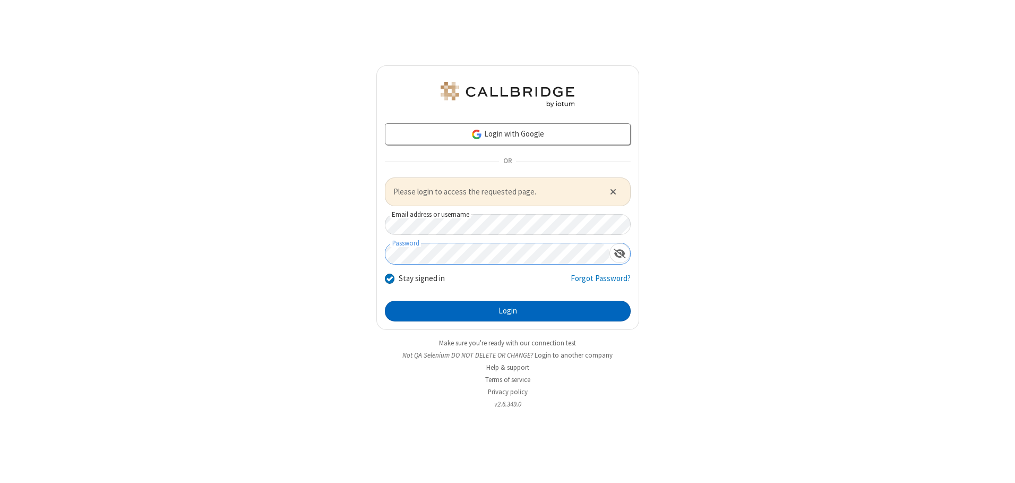
click at [508, 311] on button "Login" at bounding box center [508, 311] width 246 height 21
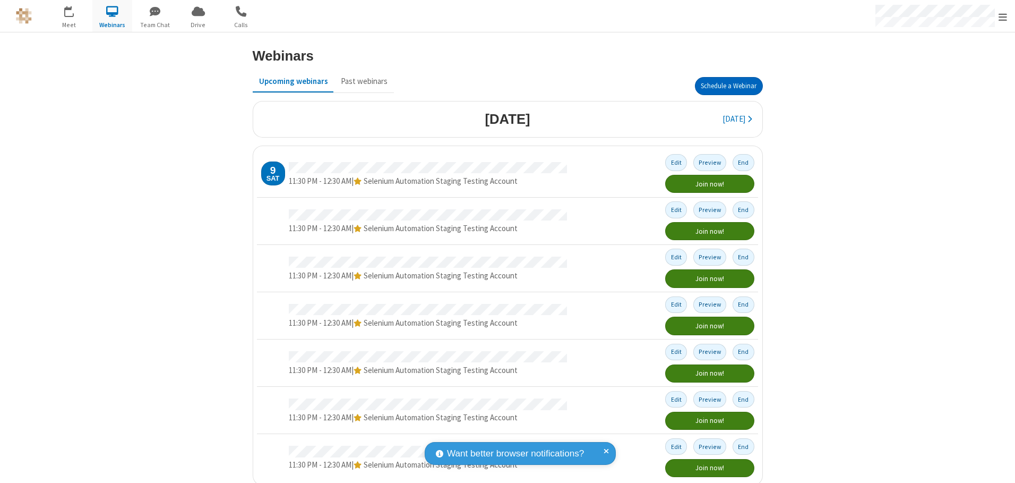
click at [724, 86] on button "Schedule a Webinar" at bounding box center [729, 86] width 68 height 18
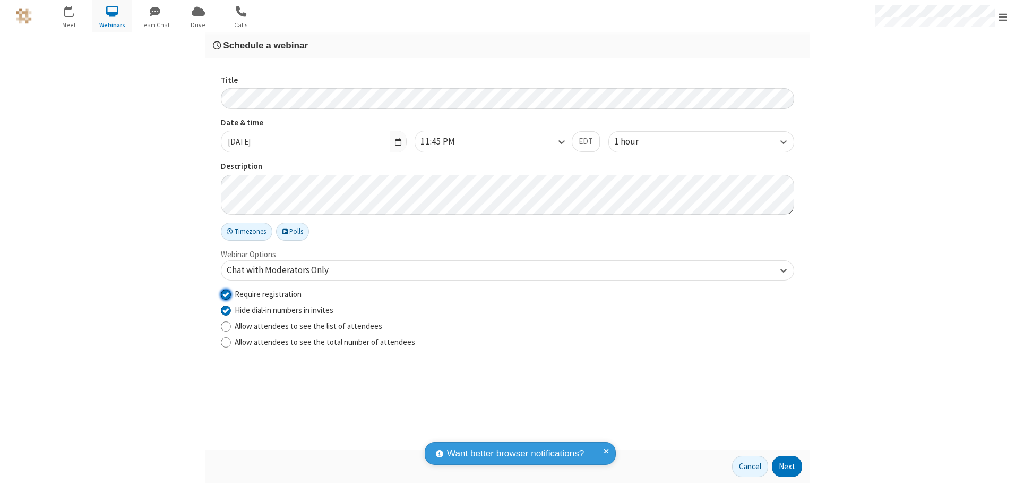
click at [226, 294] on input "Require registration" at bounding box center [226, 293] width 10 height 11
checkbox input "false"
click at [788, 466] on button "Next" at bounding box center [787, 466] width 30 height 21
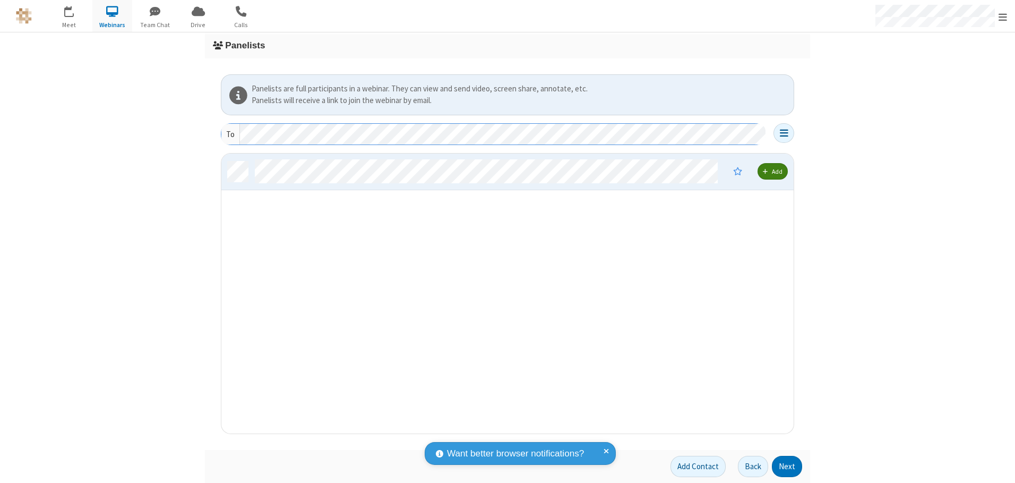
scroll to position [272, 565]
click at [788, 466] on button "Next" at bounding box center [787, 466] width 30 height 21
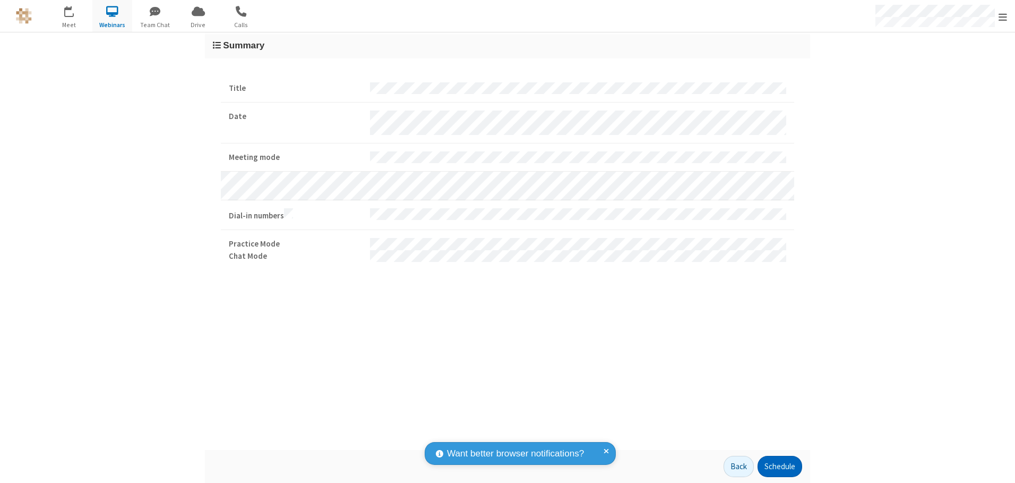
click at [780, 466] on button "Schedule" at bounding box center [780, 466] width 45 height 21
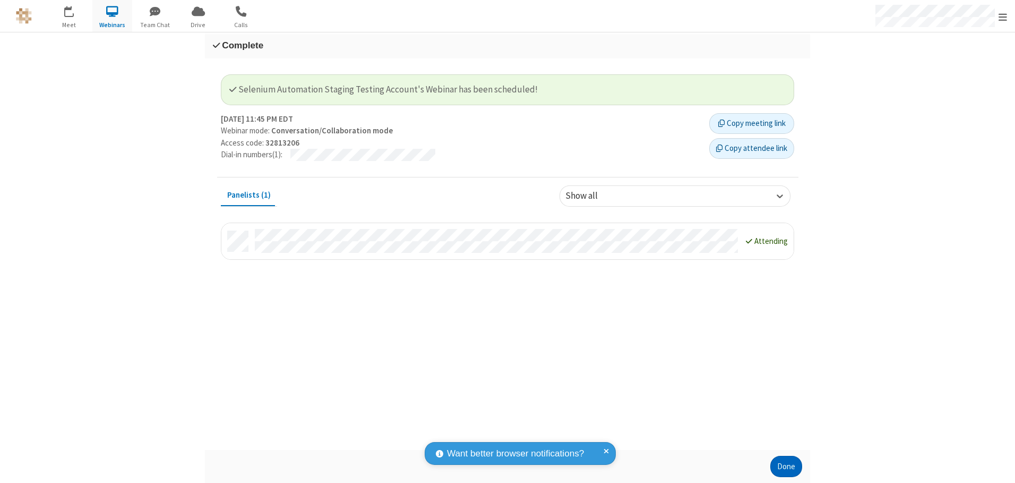
click at [787, 466] on button "Done" at bounding box center [787, 466] width 32 height 21
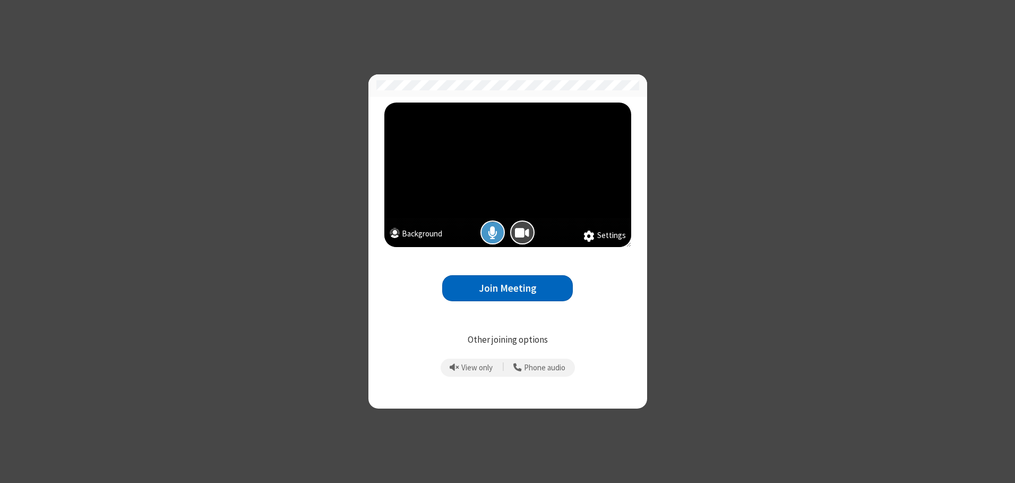
click at [508, 288] on button "Join Meeting" at bounding box center [507, 288] width 131 height 26
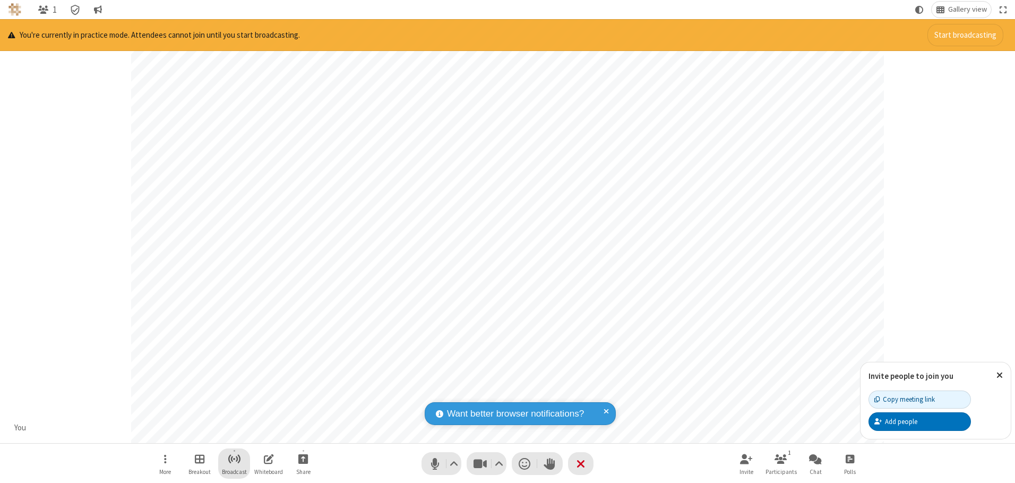
click at [234, 458] on span "Start broadcast" at bounding box center [234, 458] width 13 height 13
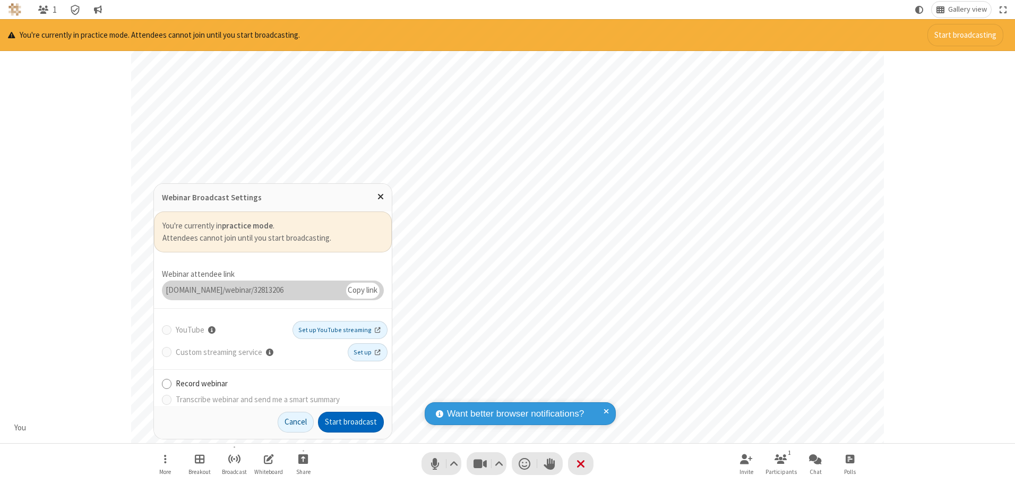
click at [351, 422] on button "Start broadcast" at bounding box center [351, 422] width 66 height 21
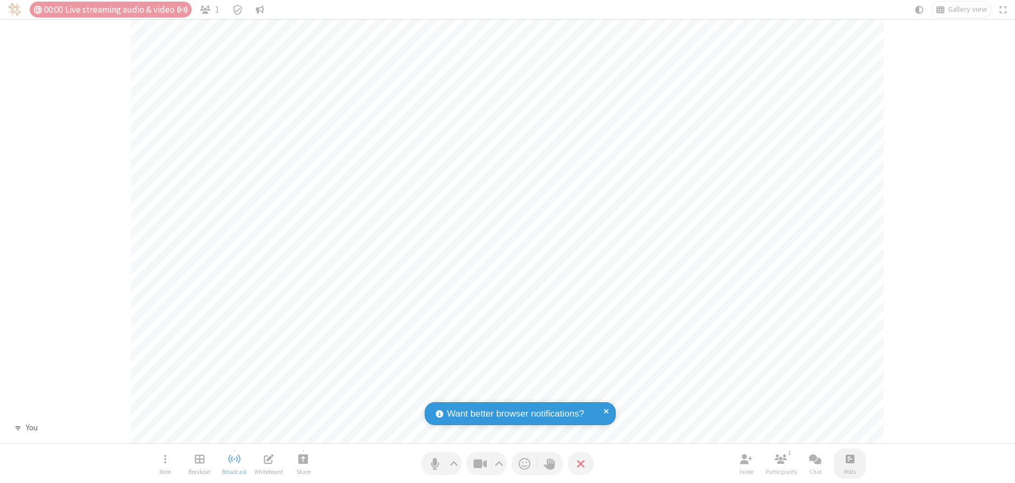
click at [850, 458] on span "Open poll" at bounding box center [850, 458] width 8 height 13
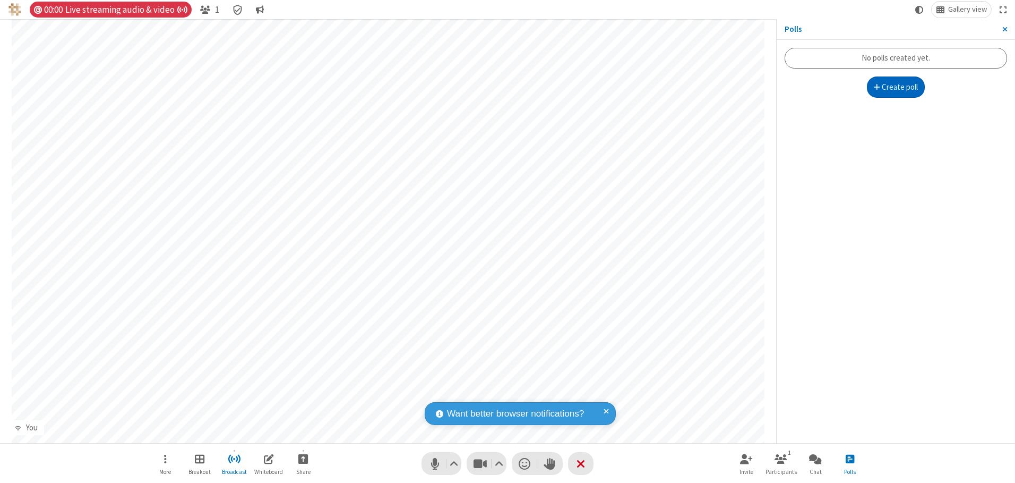
click at [896, 87] on button "Create poll" at bounding box center [896, 86] width 58 height 21
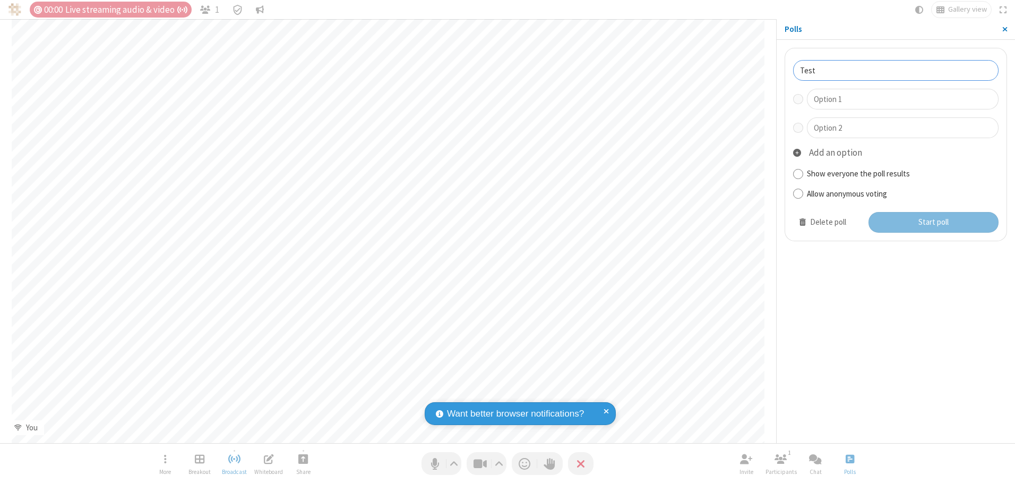
type input "Test"
type input "Yes"
type input "No"
click at [933, 222] on button "Start poll" at bounding box center [934, 222] width 131 height 21
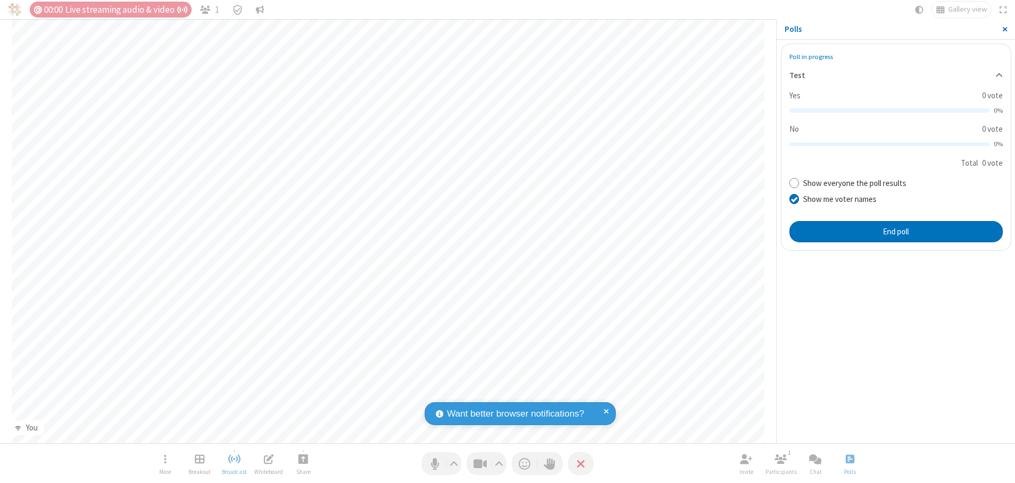
click at [1005, 29] on span "Close sidebar" at bounding box center [1005, 29] width 5 height 8
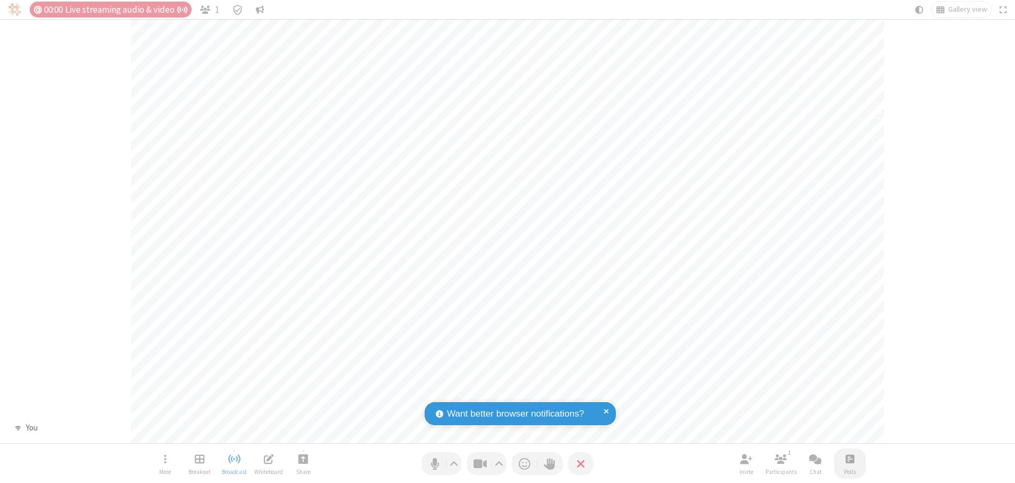
click at [850, 458] on span "Open poll" at bounding box center [850, 458] width 8 height 13
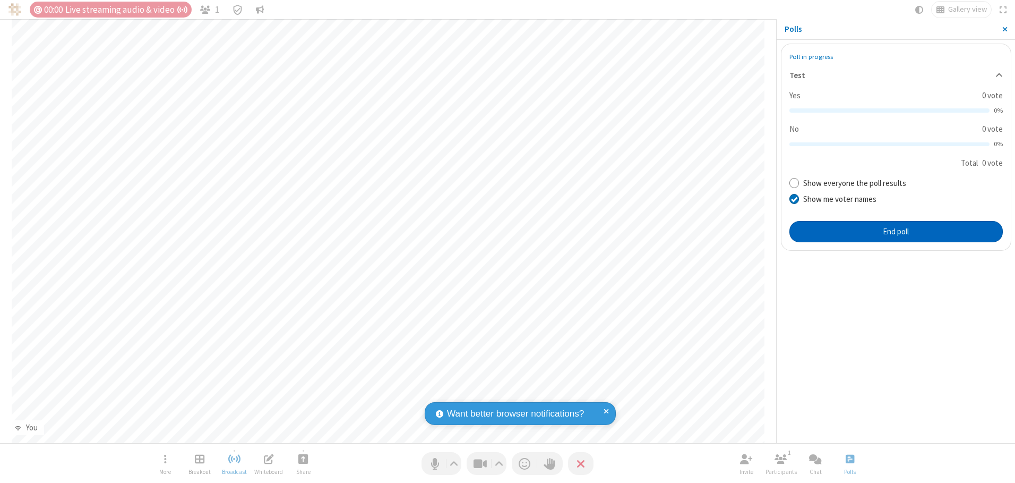
click at [896, 231] on button "End poll" at bounding box center [897, 231] width 214 height 21
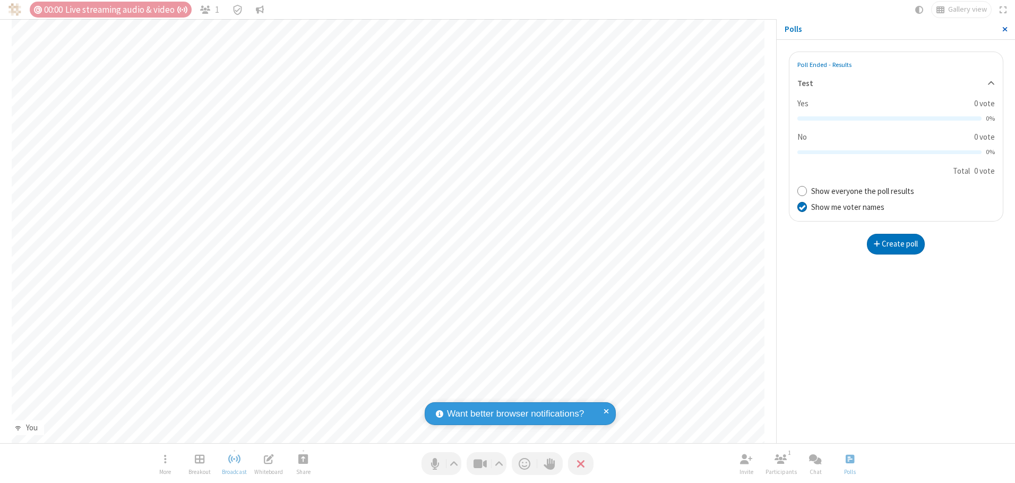
click at [1005, 29] on span "Close sidebar" at bounding box center [1005, 29] width 5 height 8
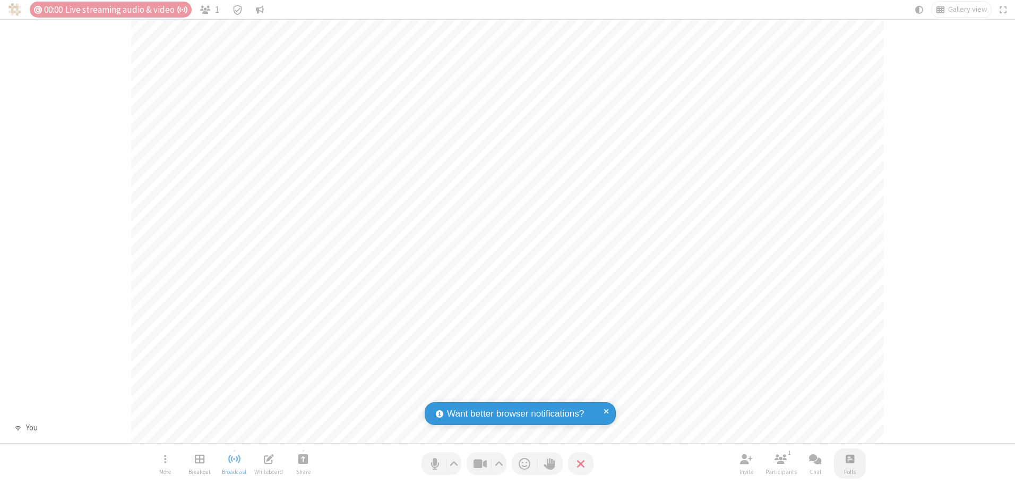
click at [850, 458] on span "Open poll" at bounding box center [850, 458] width 8 height 13
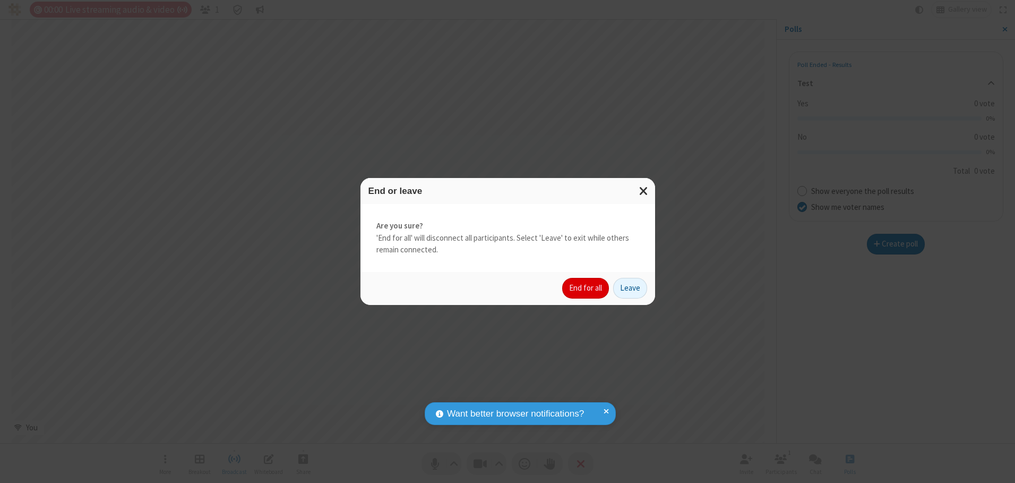
click at [586, 288] on button "End for all" at bounding box center [585, 288] width 47 height 21
